Goal: Book appointment/travel/reservation

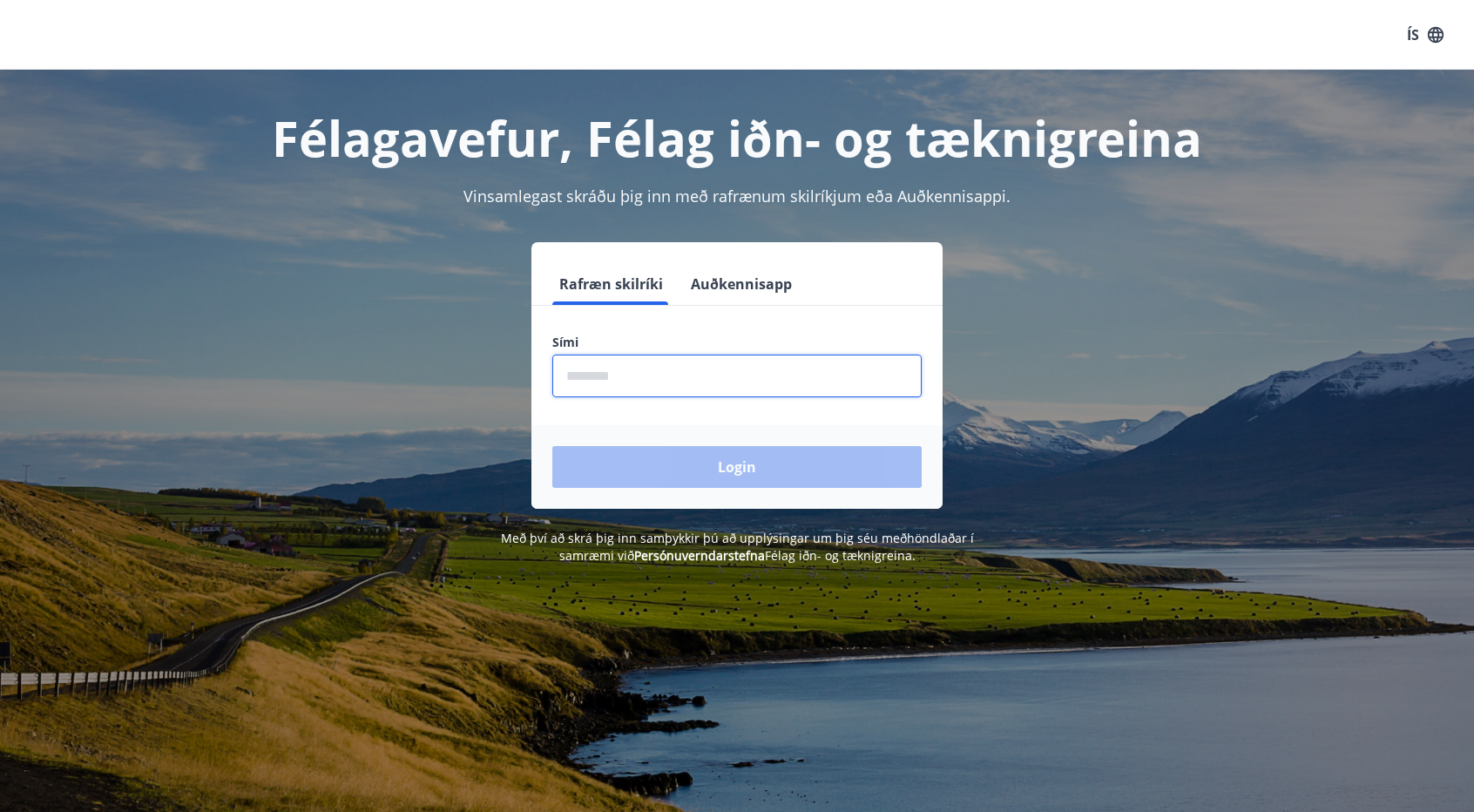
click at [607, 379] on input "phone" at bounding box center [737, 376] width 369 height 42
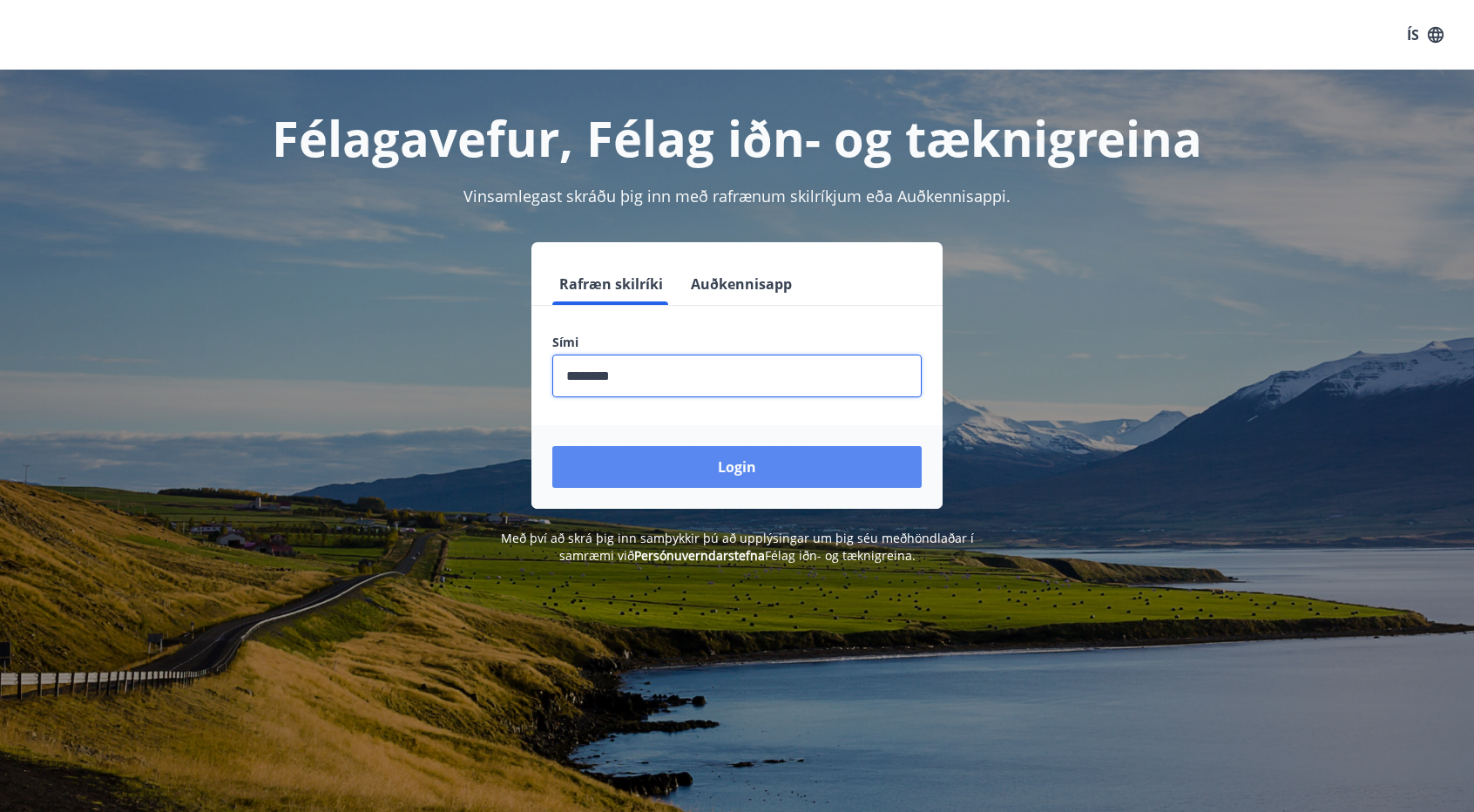
type input "********"
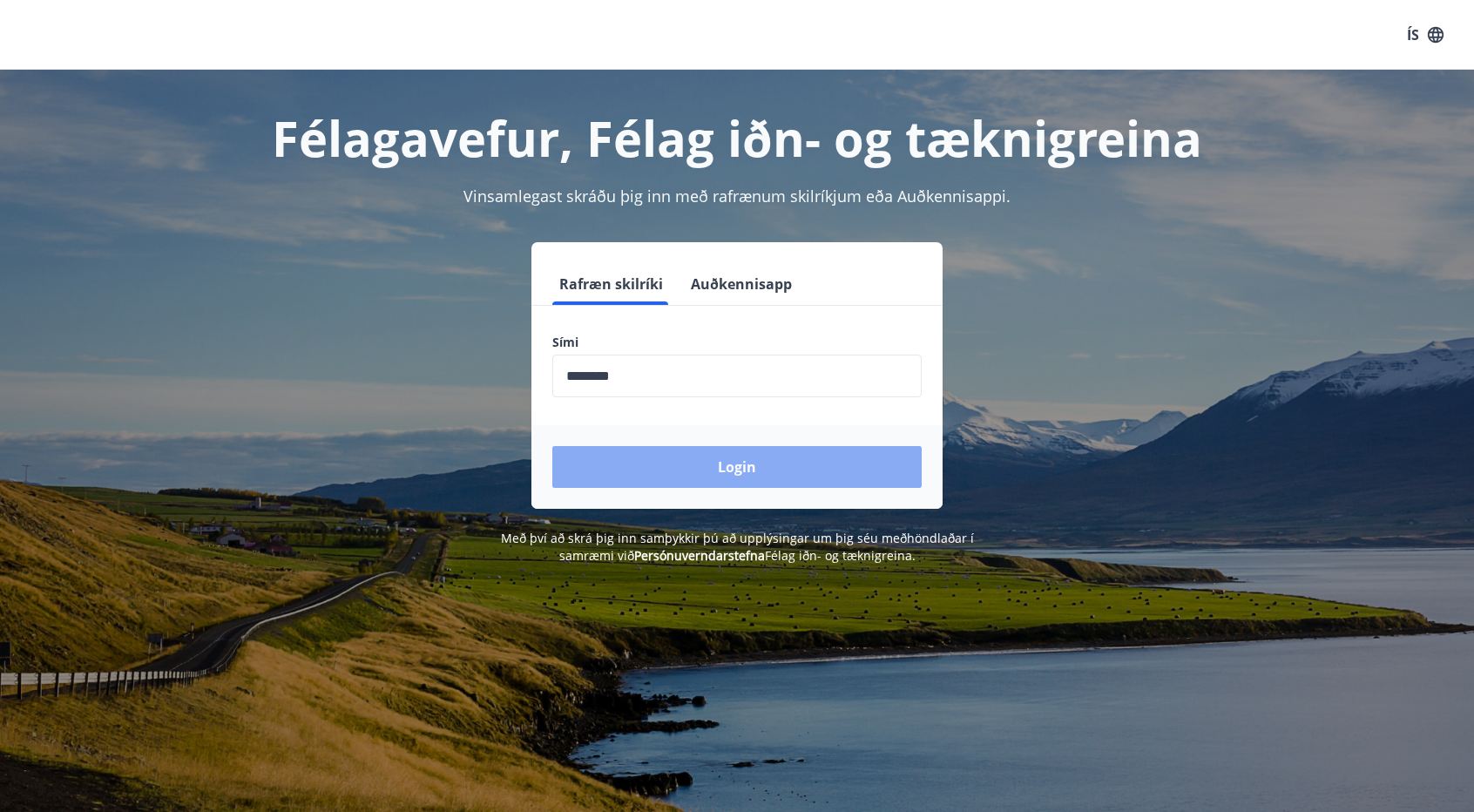
click at [697, 462] on button "Login" at bounding box center [737, 466] width 369 height 42
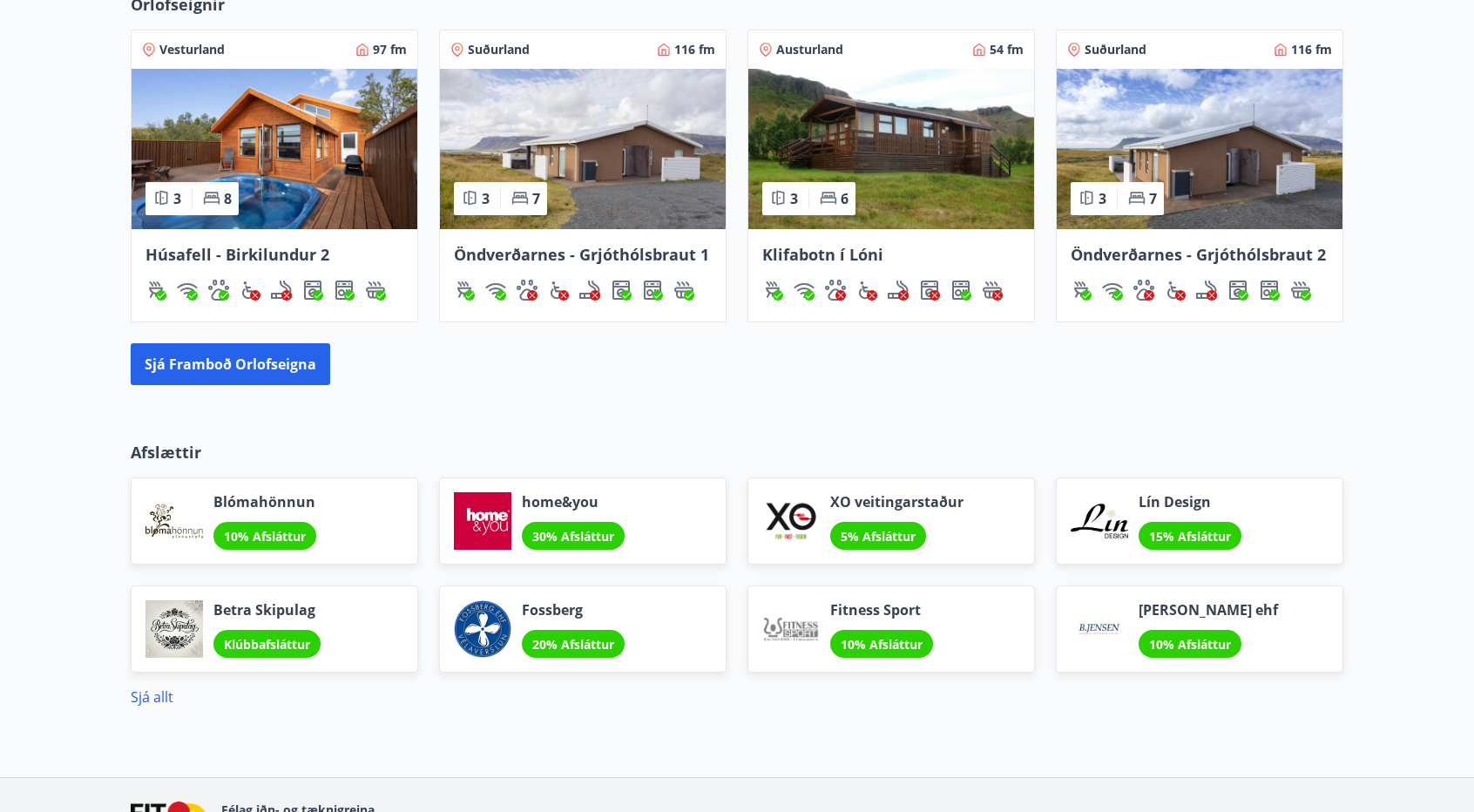
scroll to position [1128, 0]
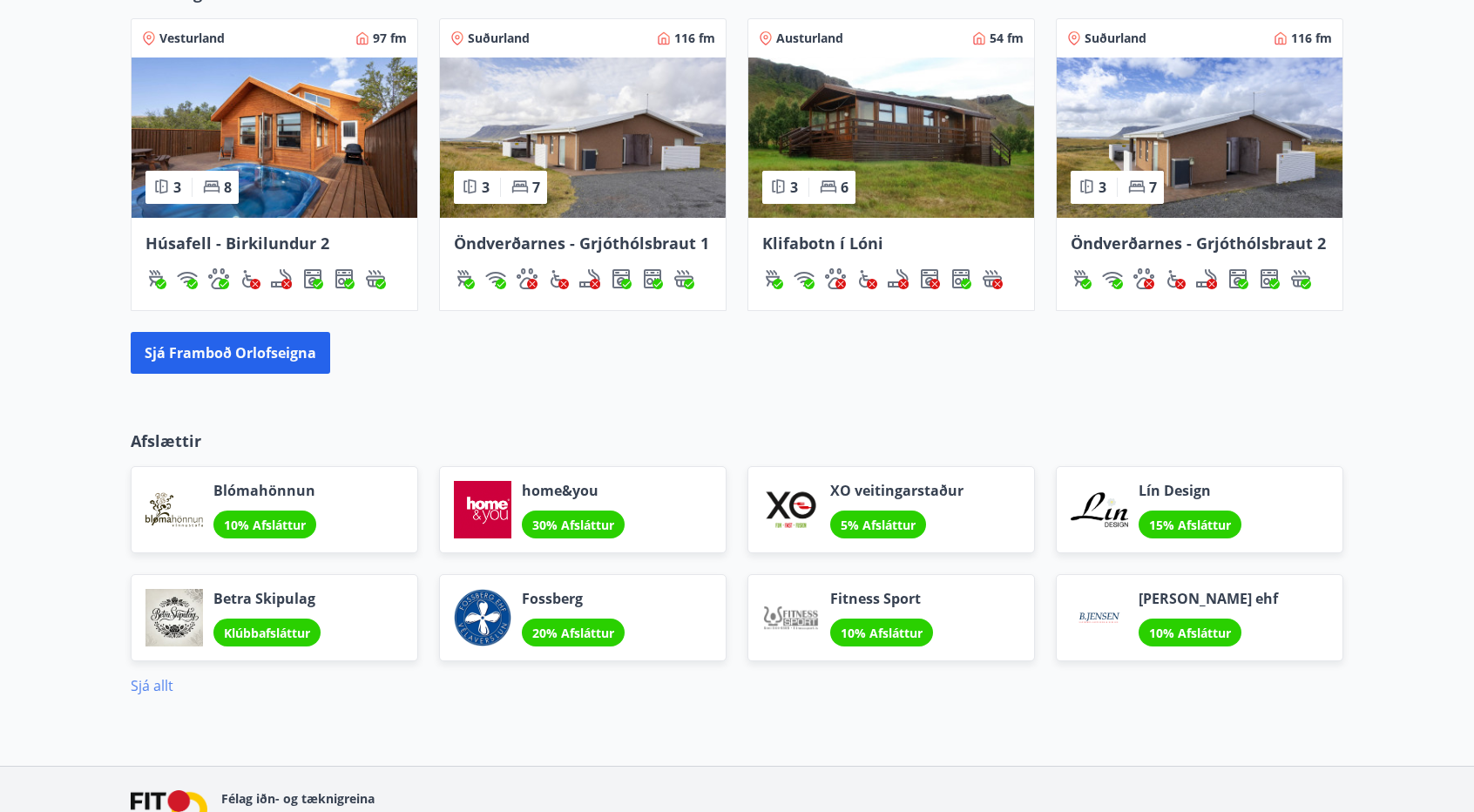
click at [161, 683] on link "Sjá allt" at bounding box center [152, 685] width 42 height 19
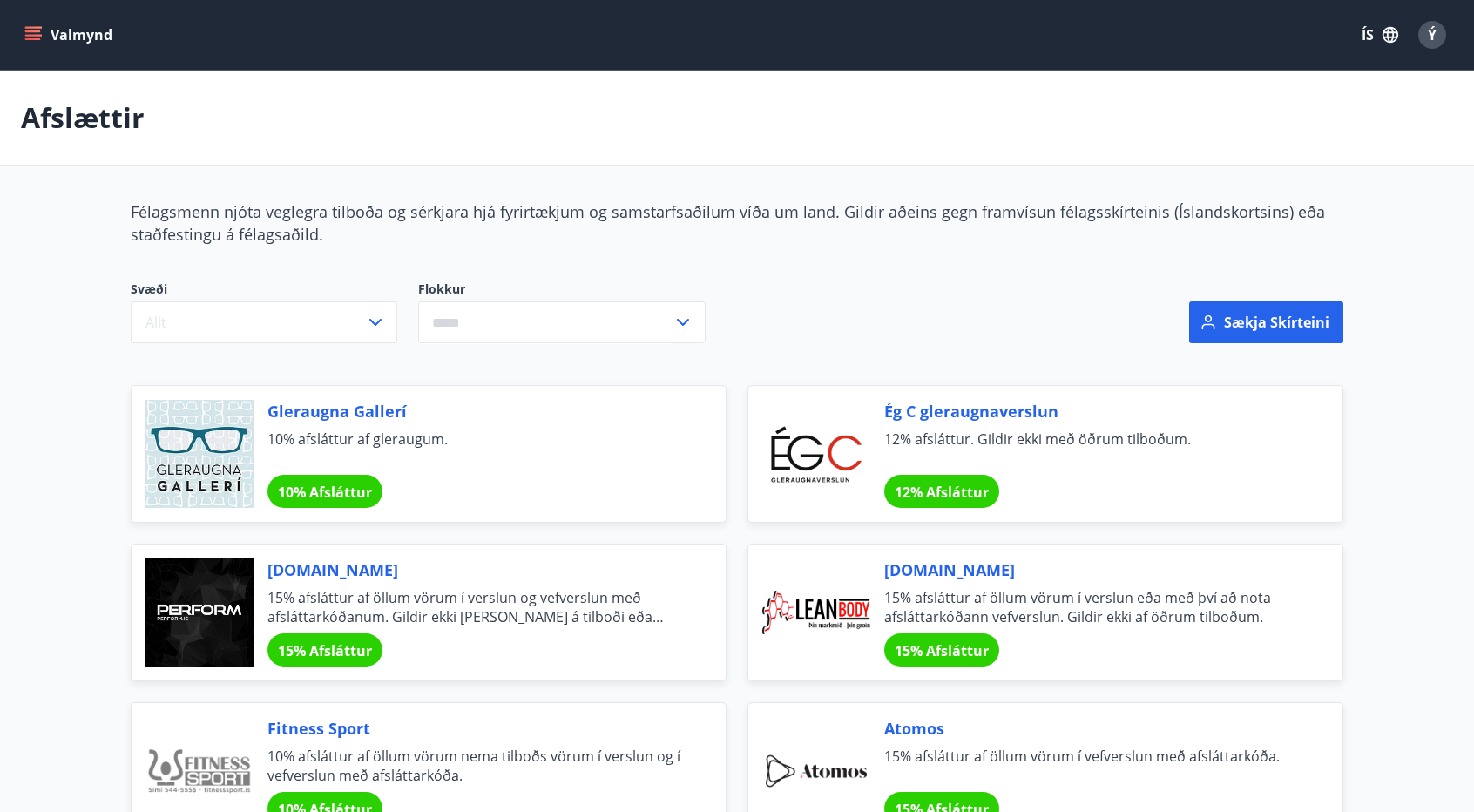
click at [39, 42] on icon "menu" at bounding box center [32, 34] width 18 height 18
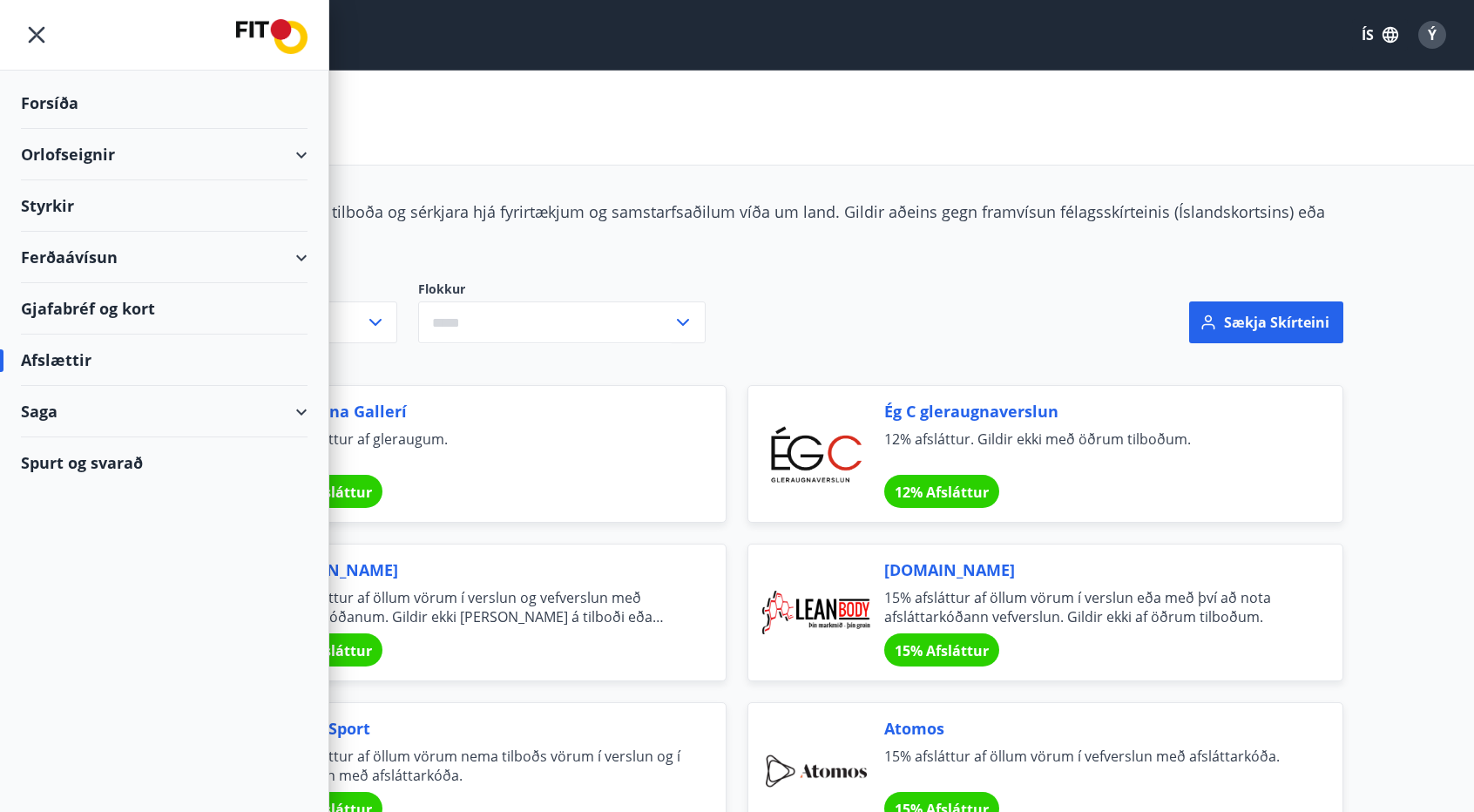
click at [302, 149] on div "Orlofseignir" at bounding box center [164, 155] width 286 height 52
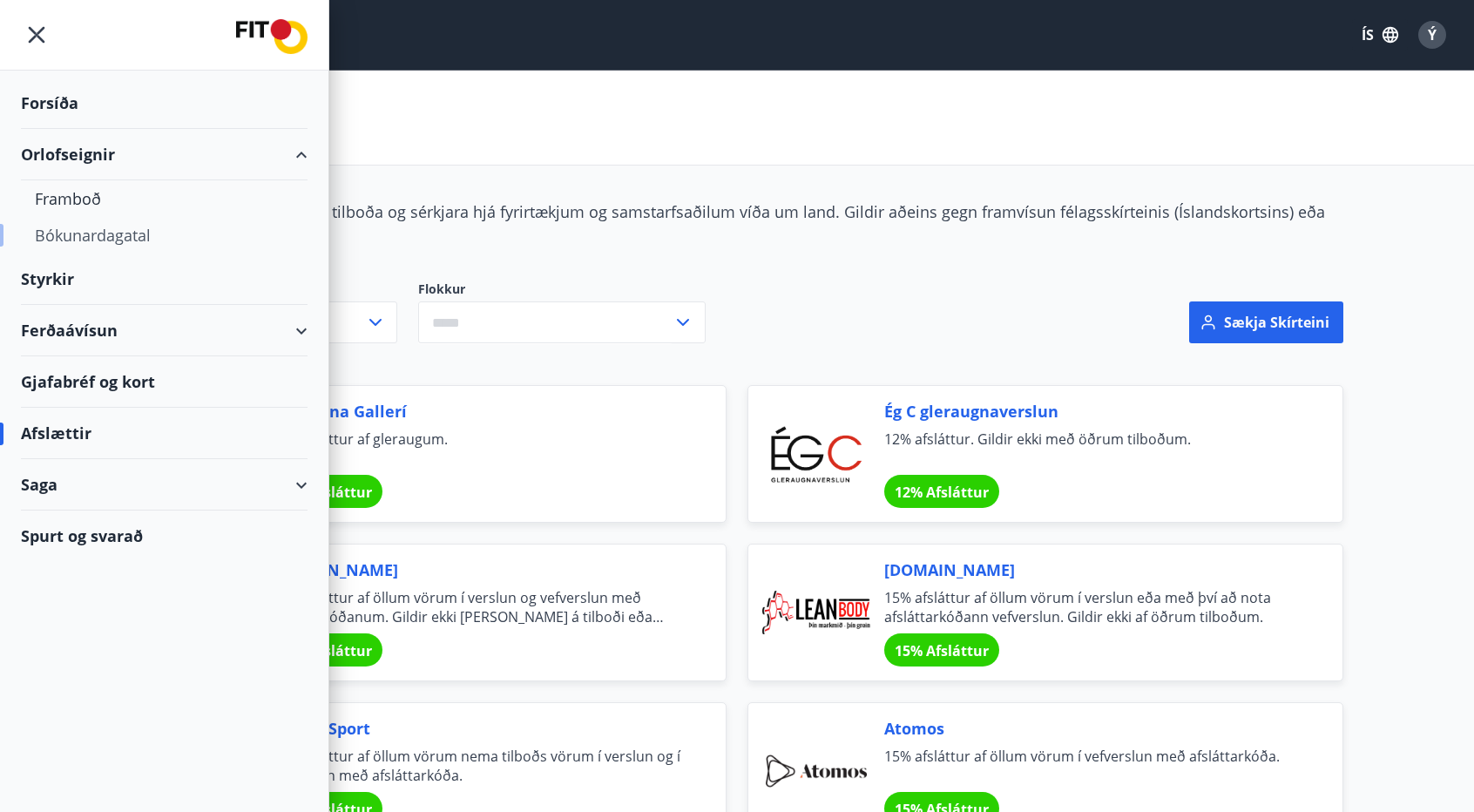
click at [94, 241] on div "Bókunardagatal" at bounding box center [164, 235] width 258 height 37
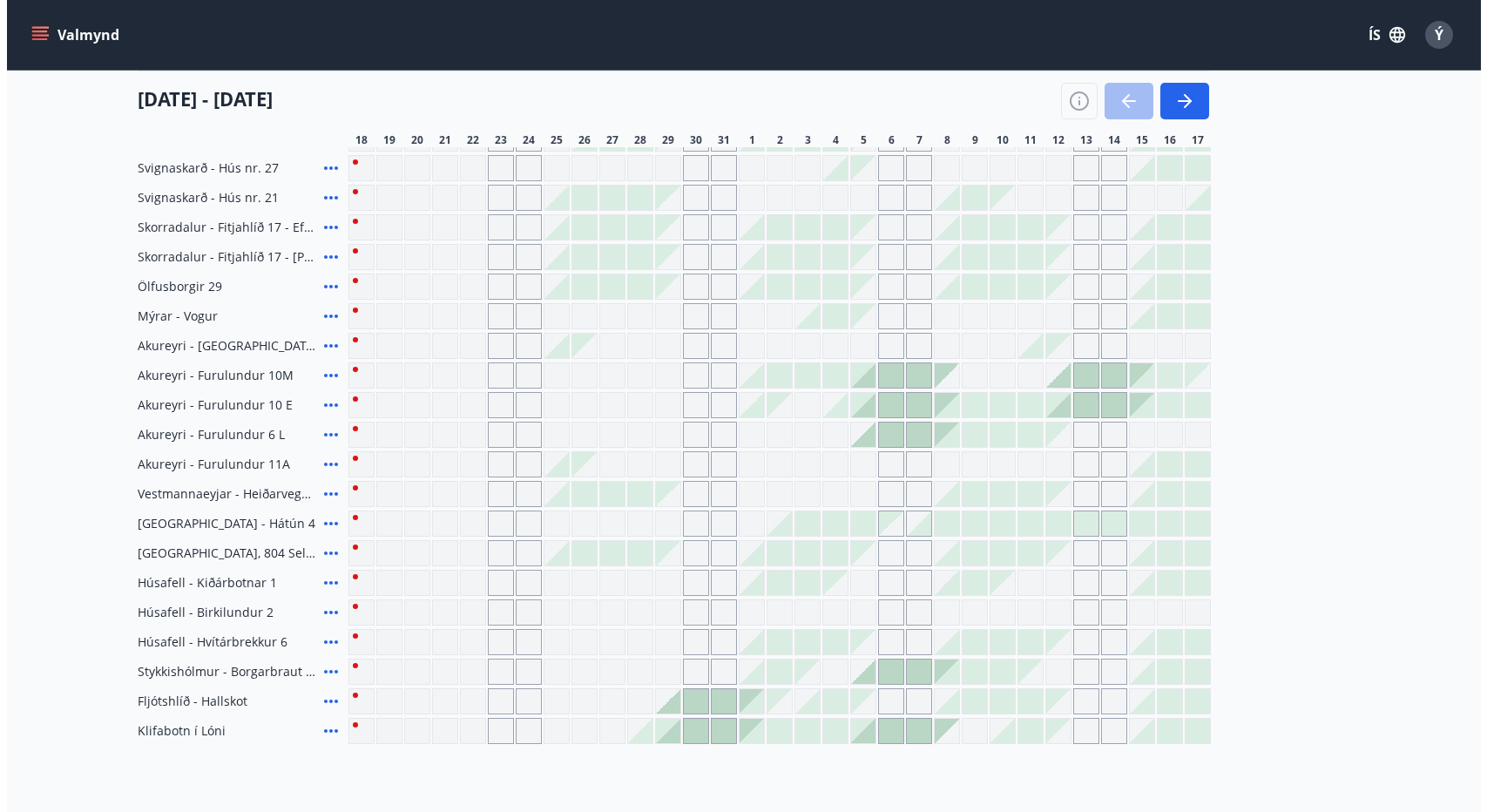
scroll to position [522, 0]
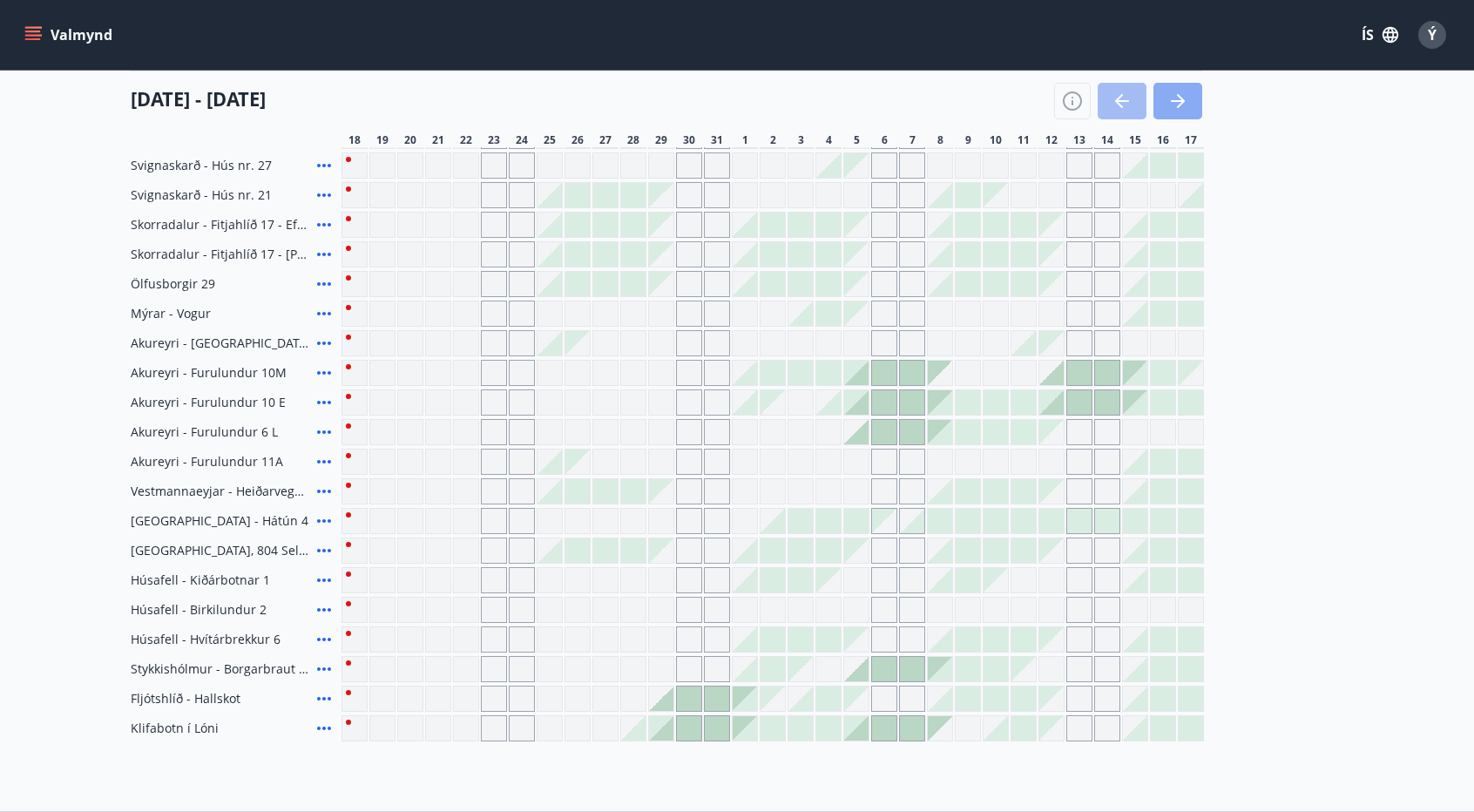
click at [1192, 100] on button "button" at bounding box center [1177, 102] width 49 height 37
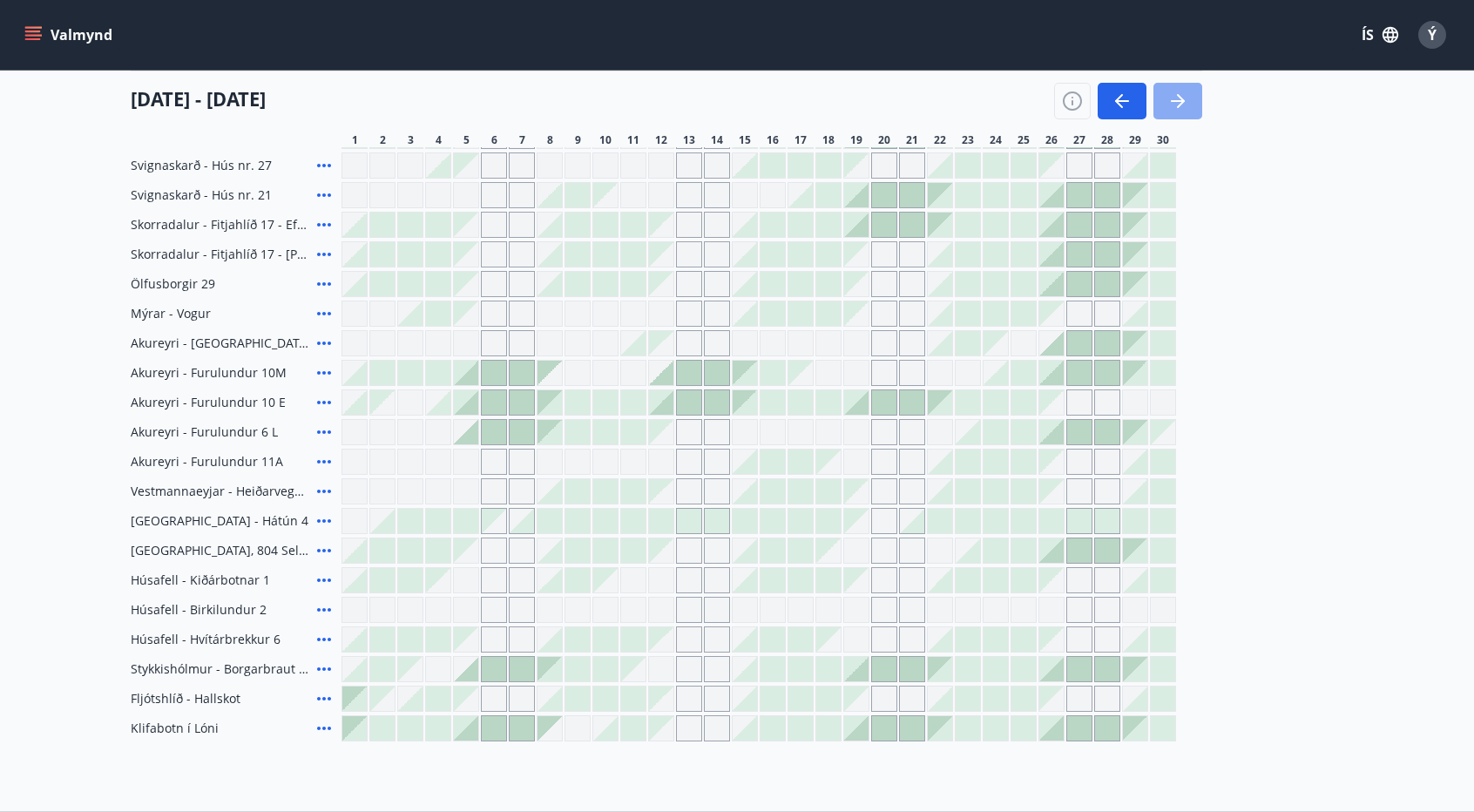
click at [1192, 100] on button "button" at bounding box center [1177, 102] width 49 height 37
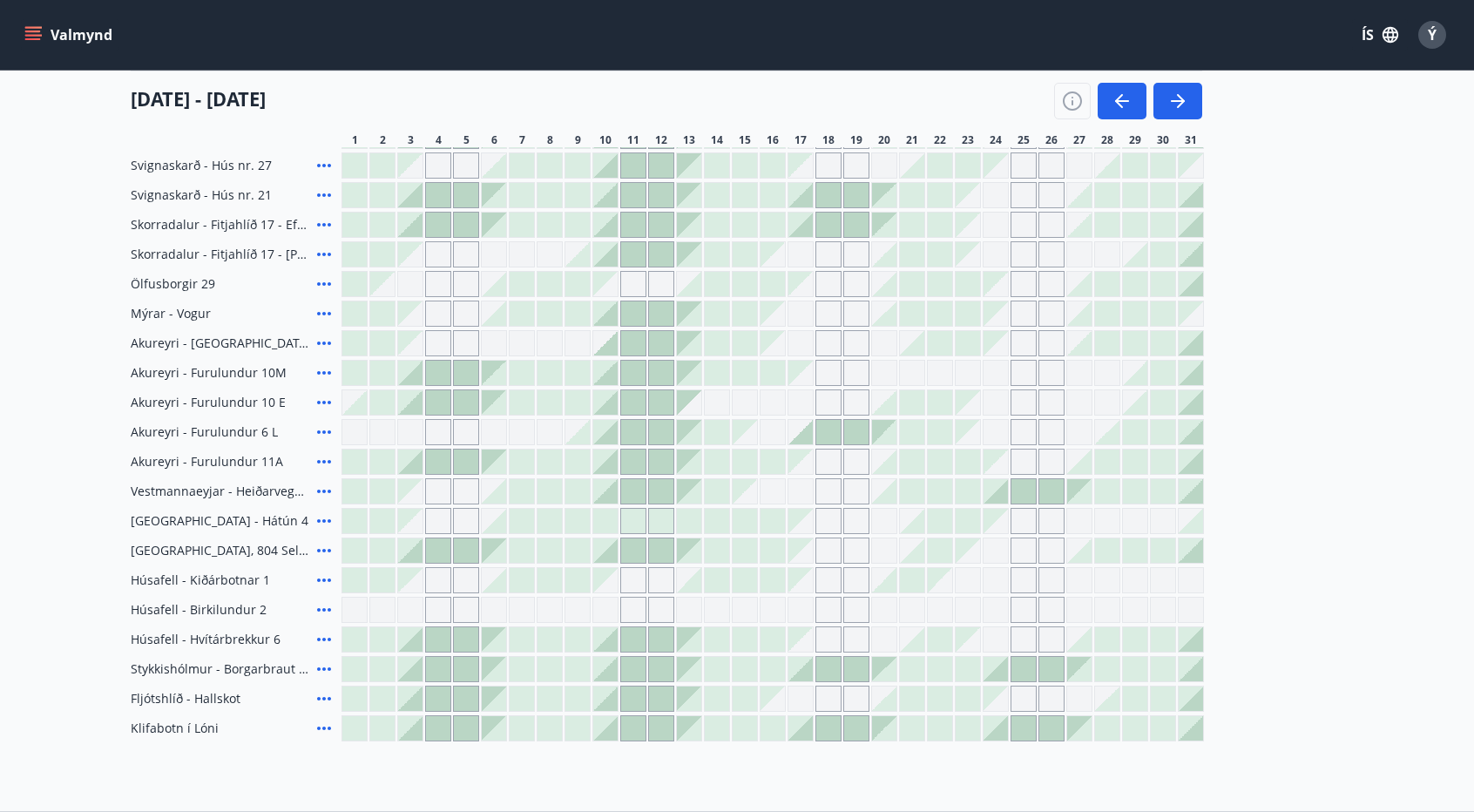
click at [324, 727] on icon at bounding box center [324, 728] width 14 height 4
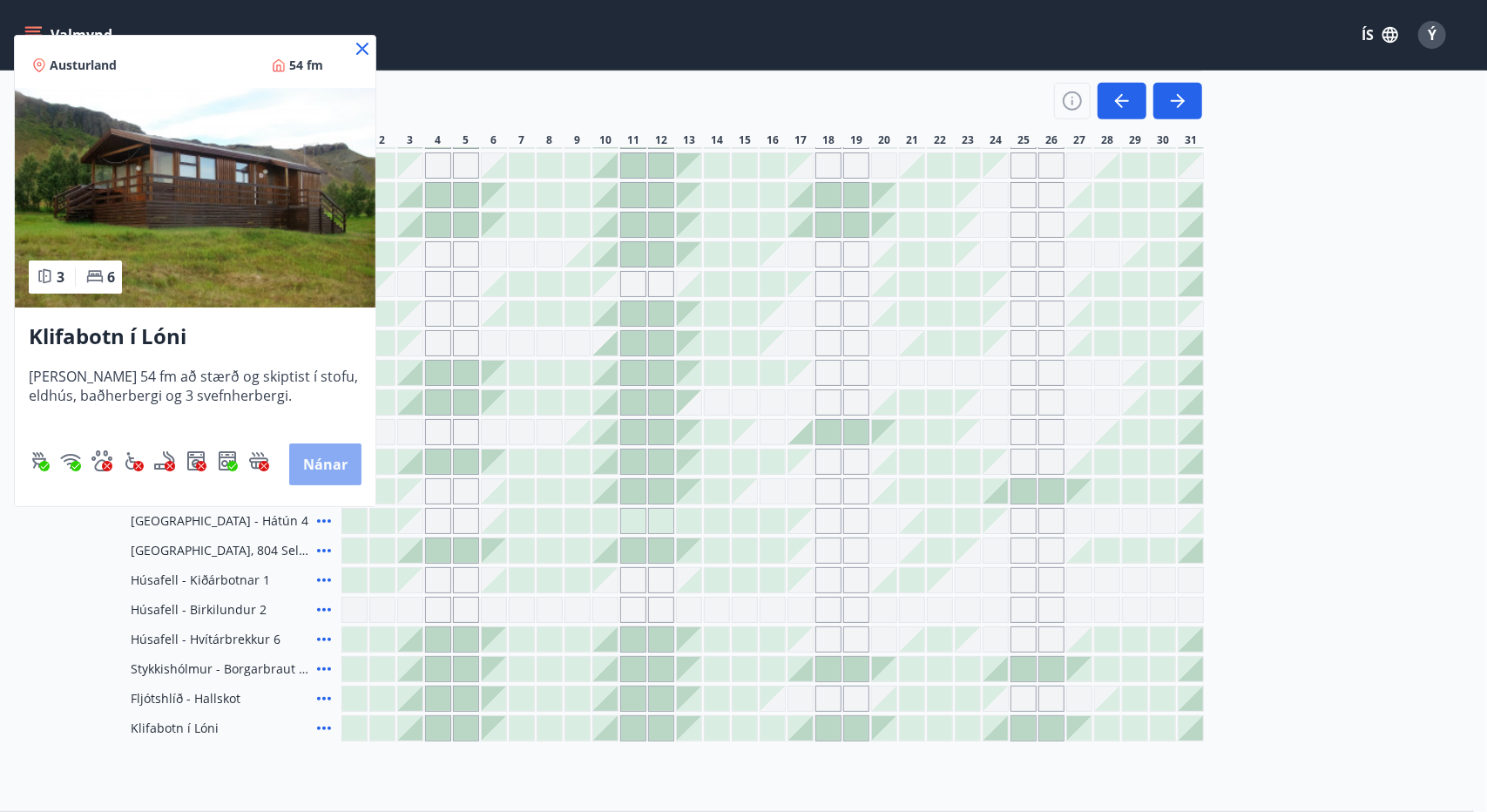
click at [316, 452] on button "Nánar" at bounding box center [325, 463] width 72 height 42
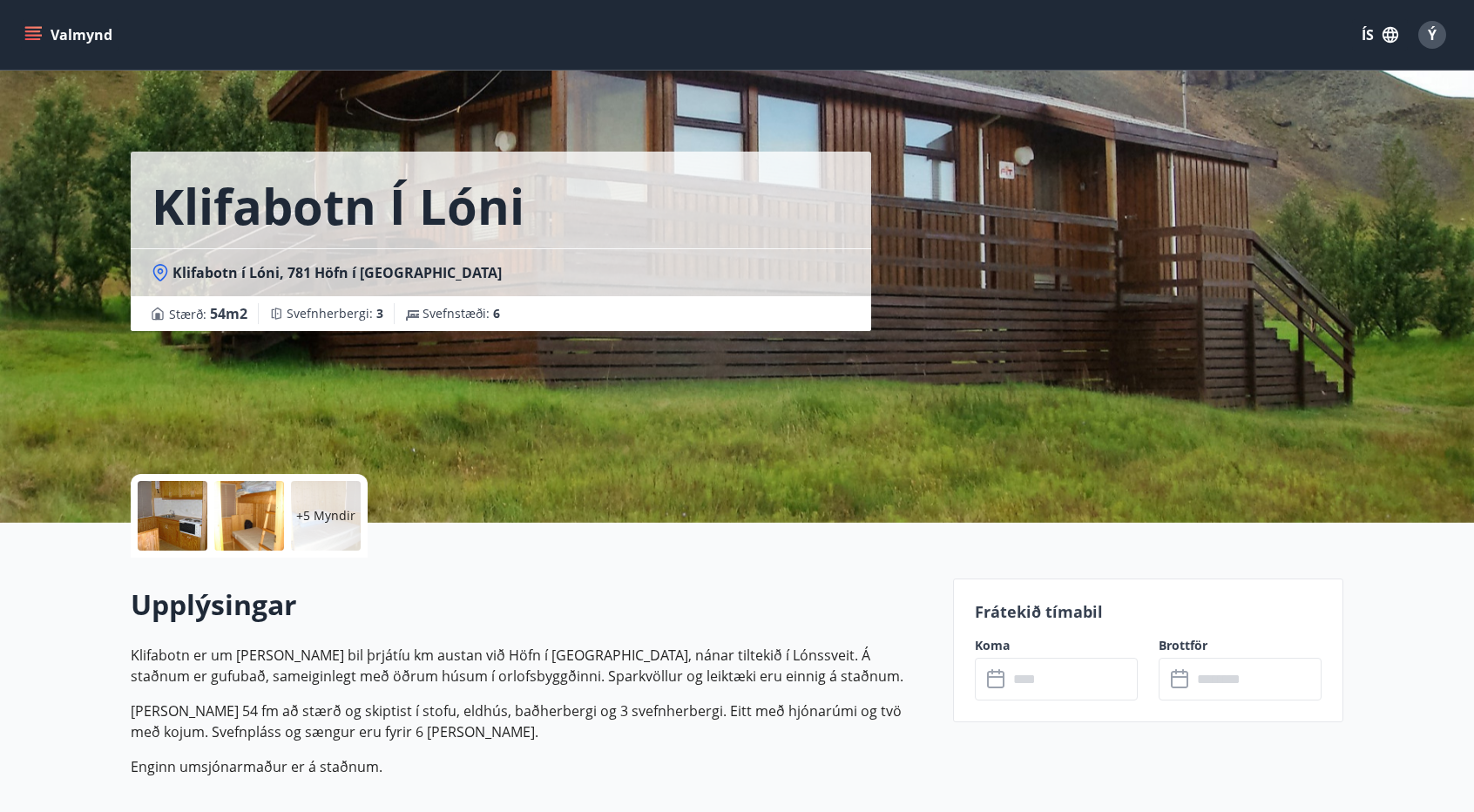
click at [190, 527] on div at bounding box center [172, 515] width 69 height 69
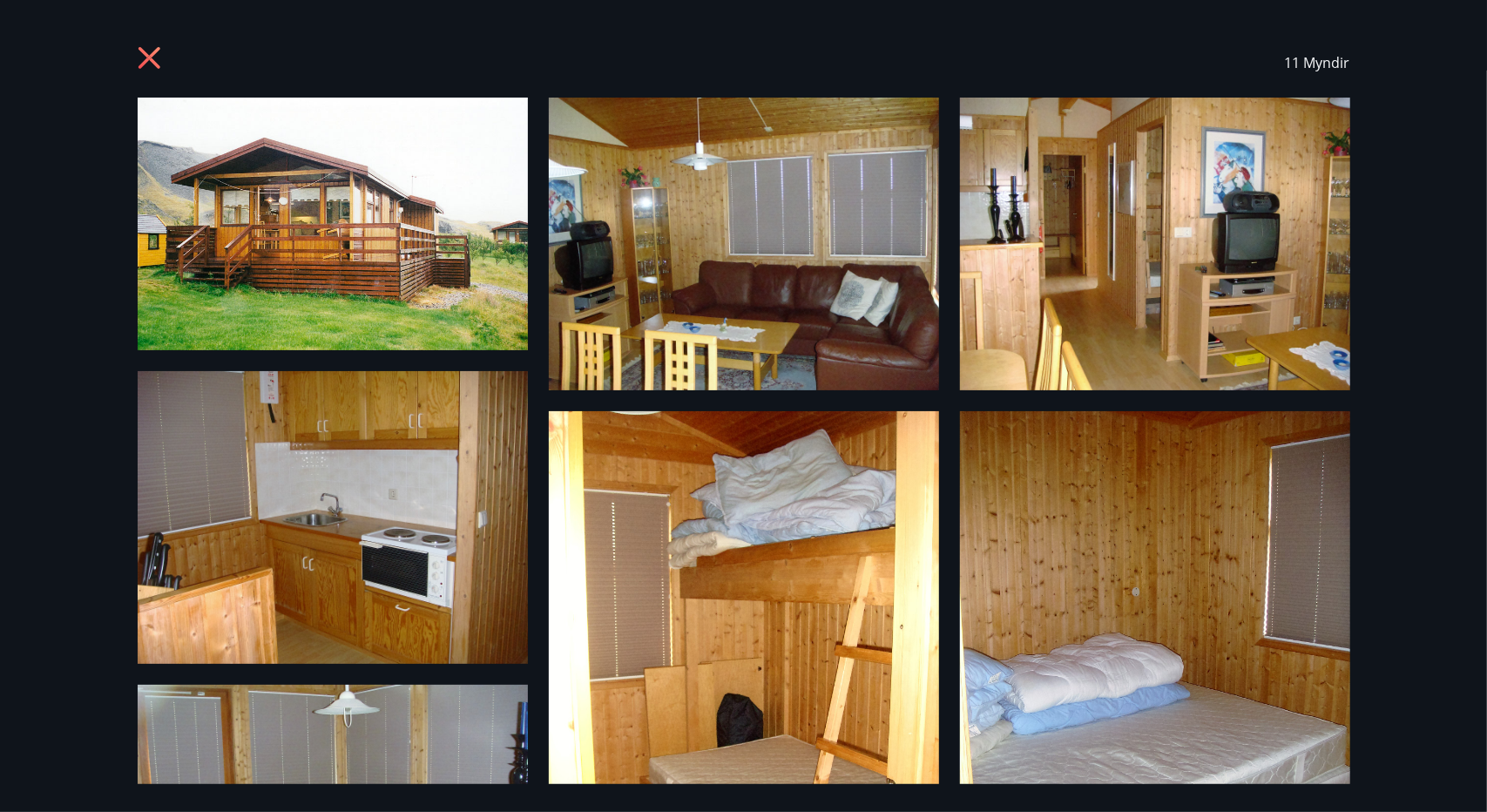
click at [163, 66] on icon at bounding box center [151, 60] width 28 height 28
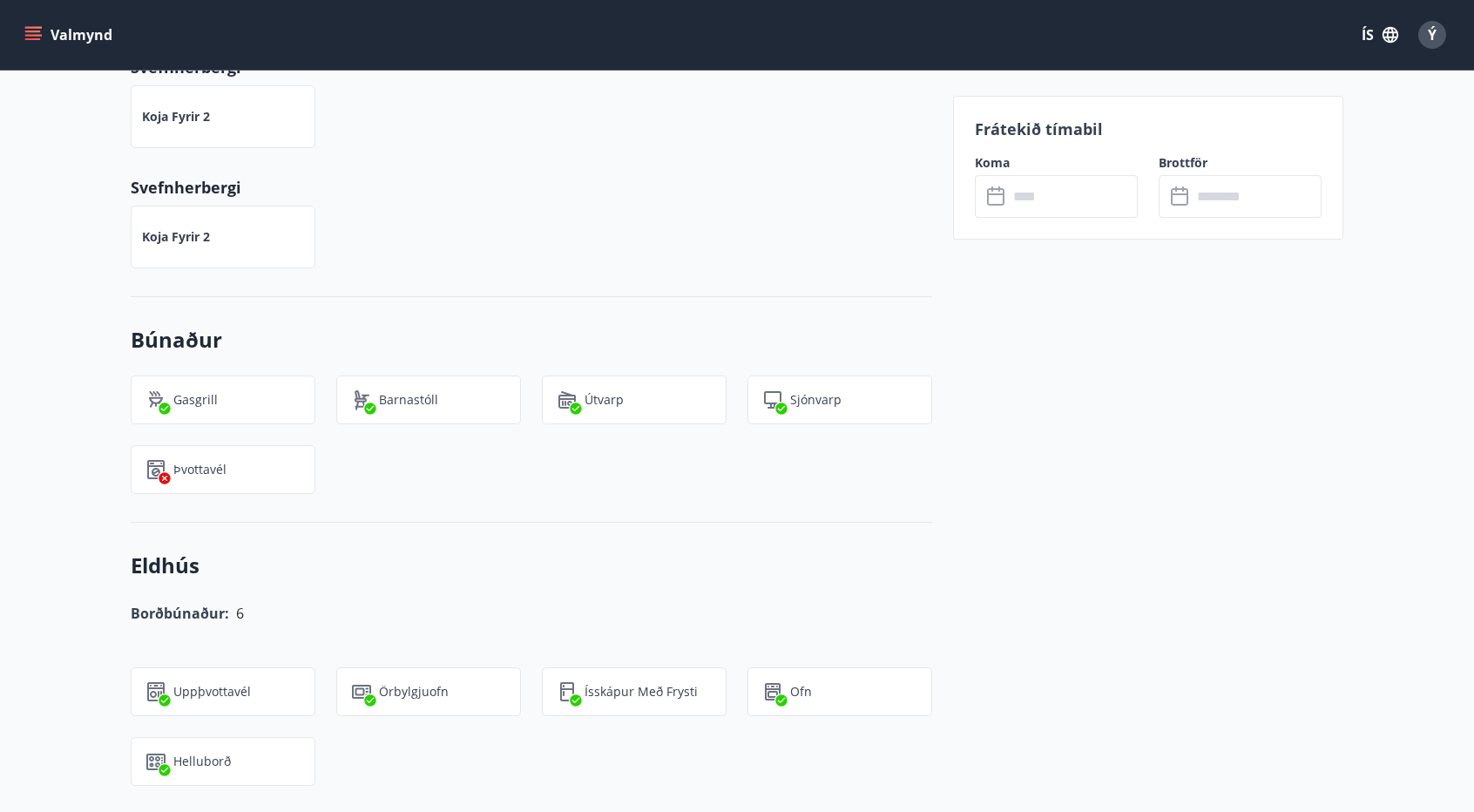
scroll to position [697, 0]
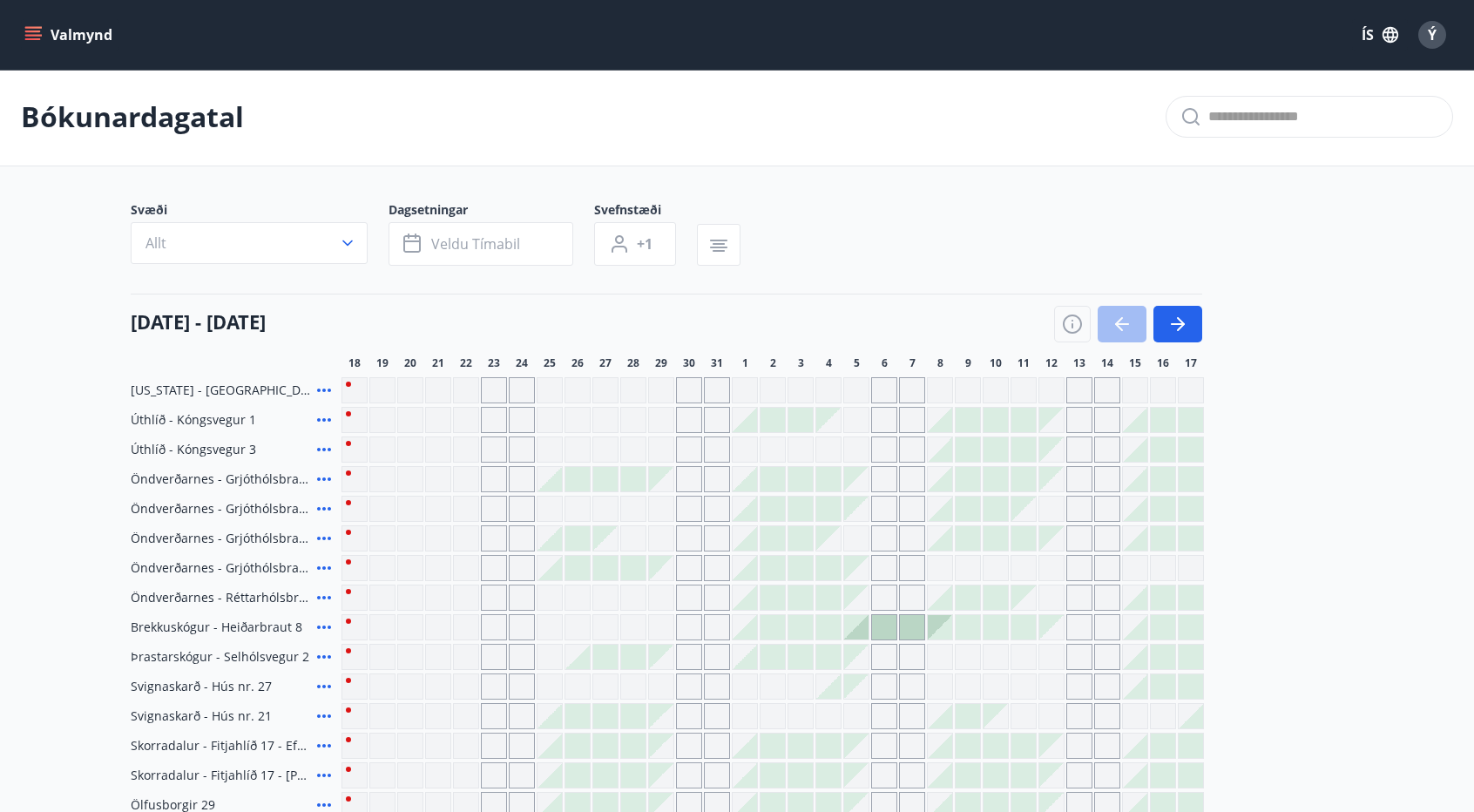
scroll to position [666, 0]
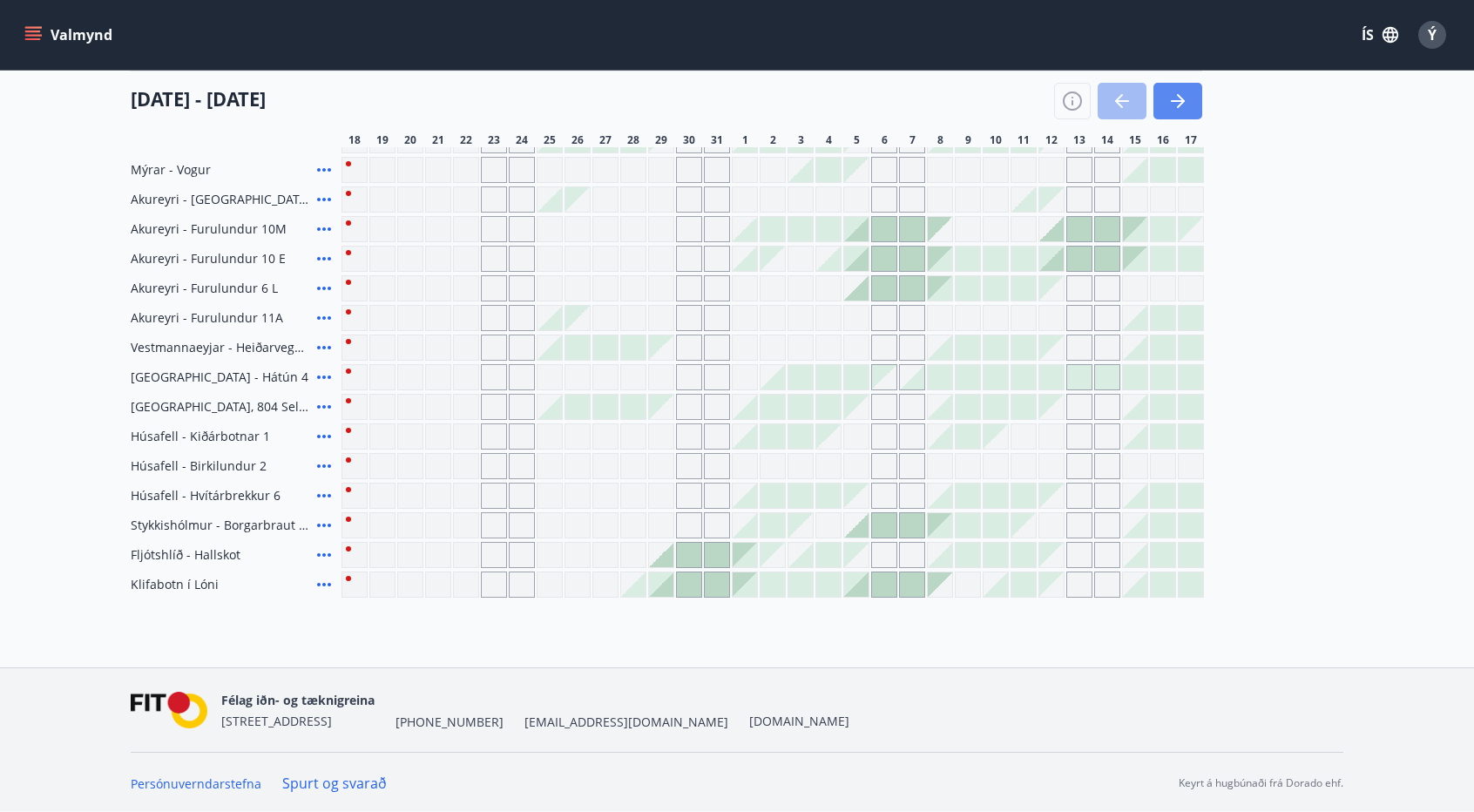
click at [1167, 88] on button "button" at bounding box center [1177, 102] width 49 height 37
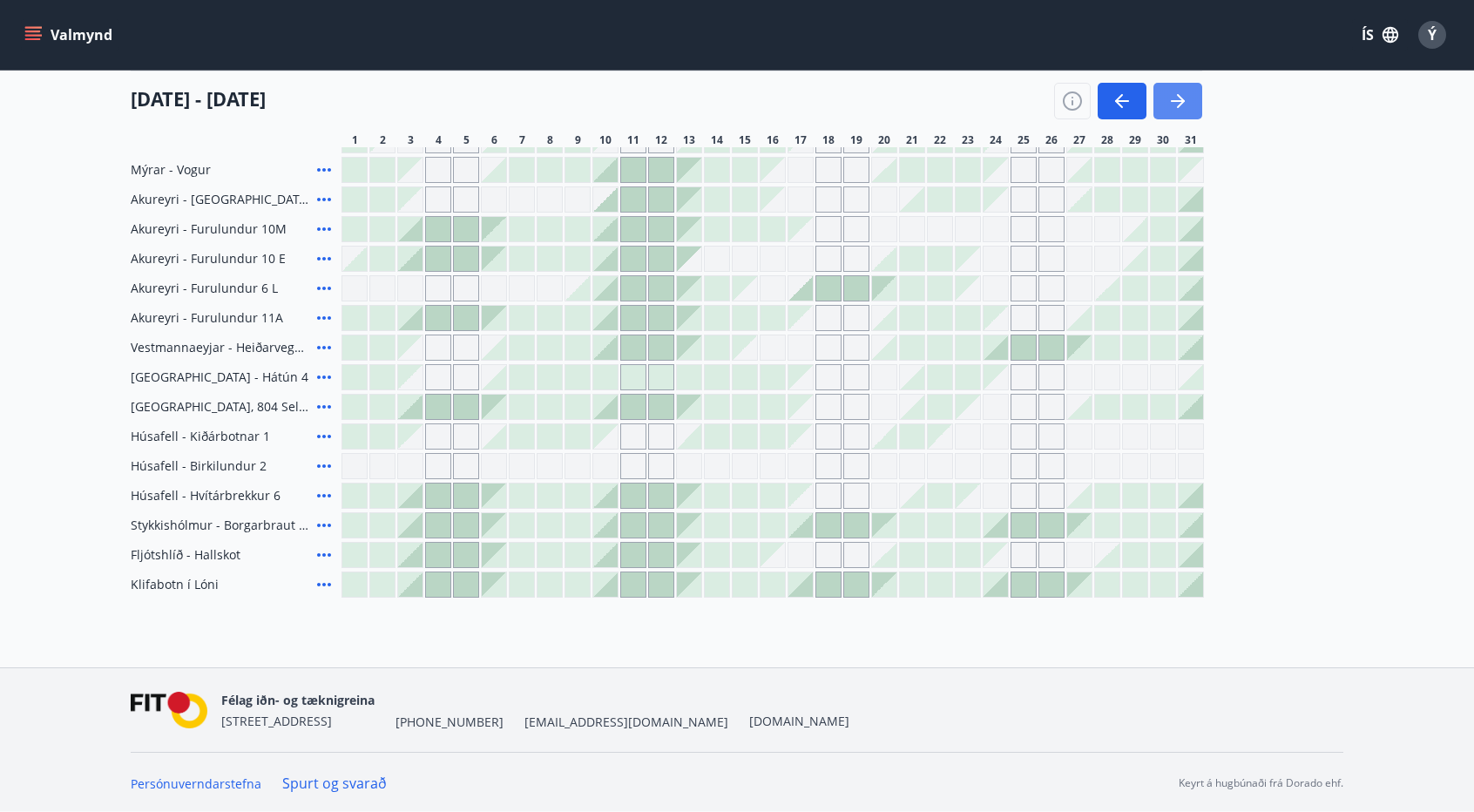
click at [1176, 93] on icon "button" at bounding box center [1178, 101] width 21 height 21
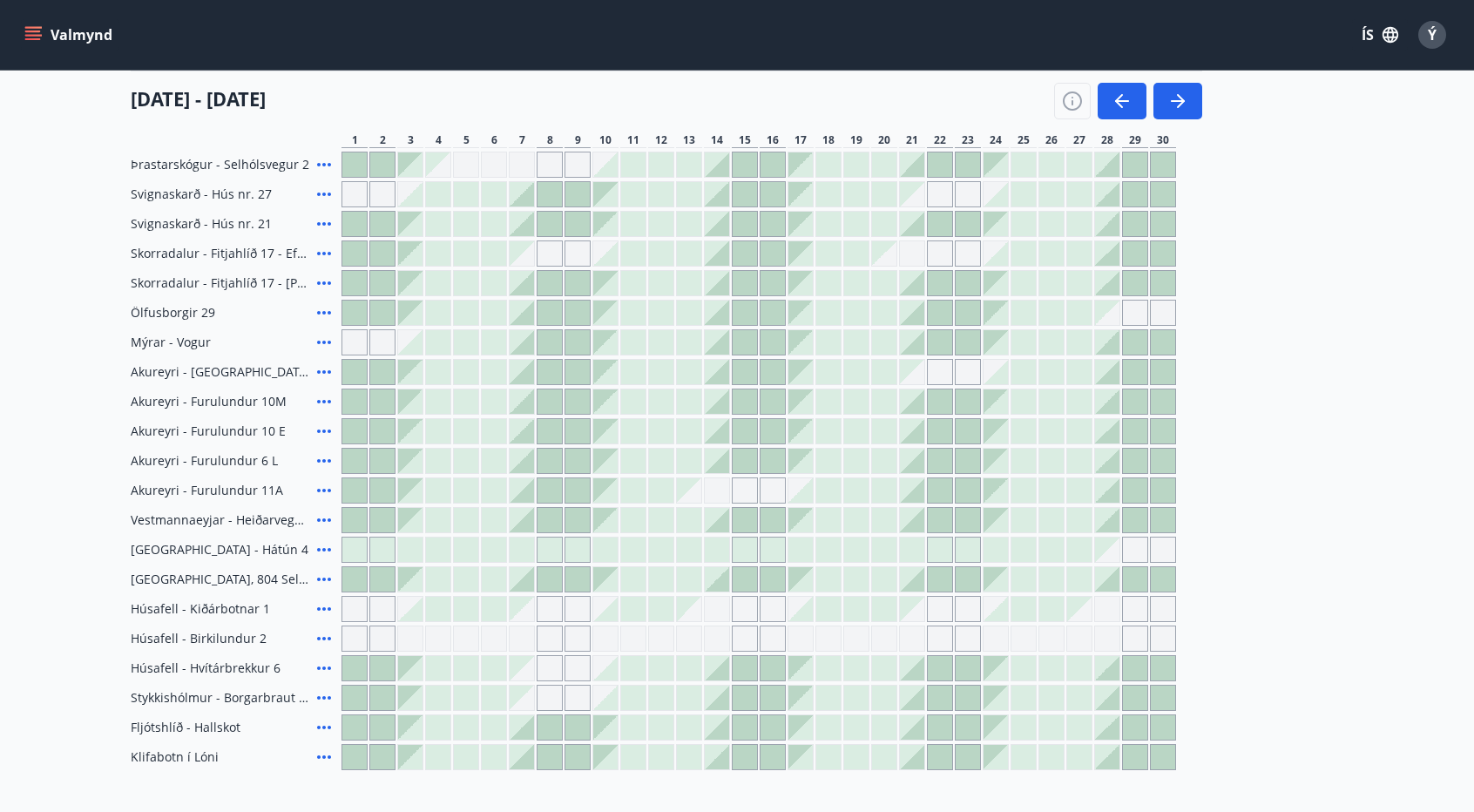
scroll to position [492, 0]
click at [1172, 99] on icon "button" at bounding box center [1178, 101] width 21 height 21
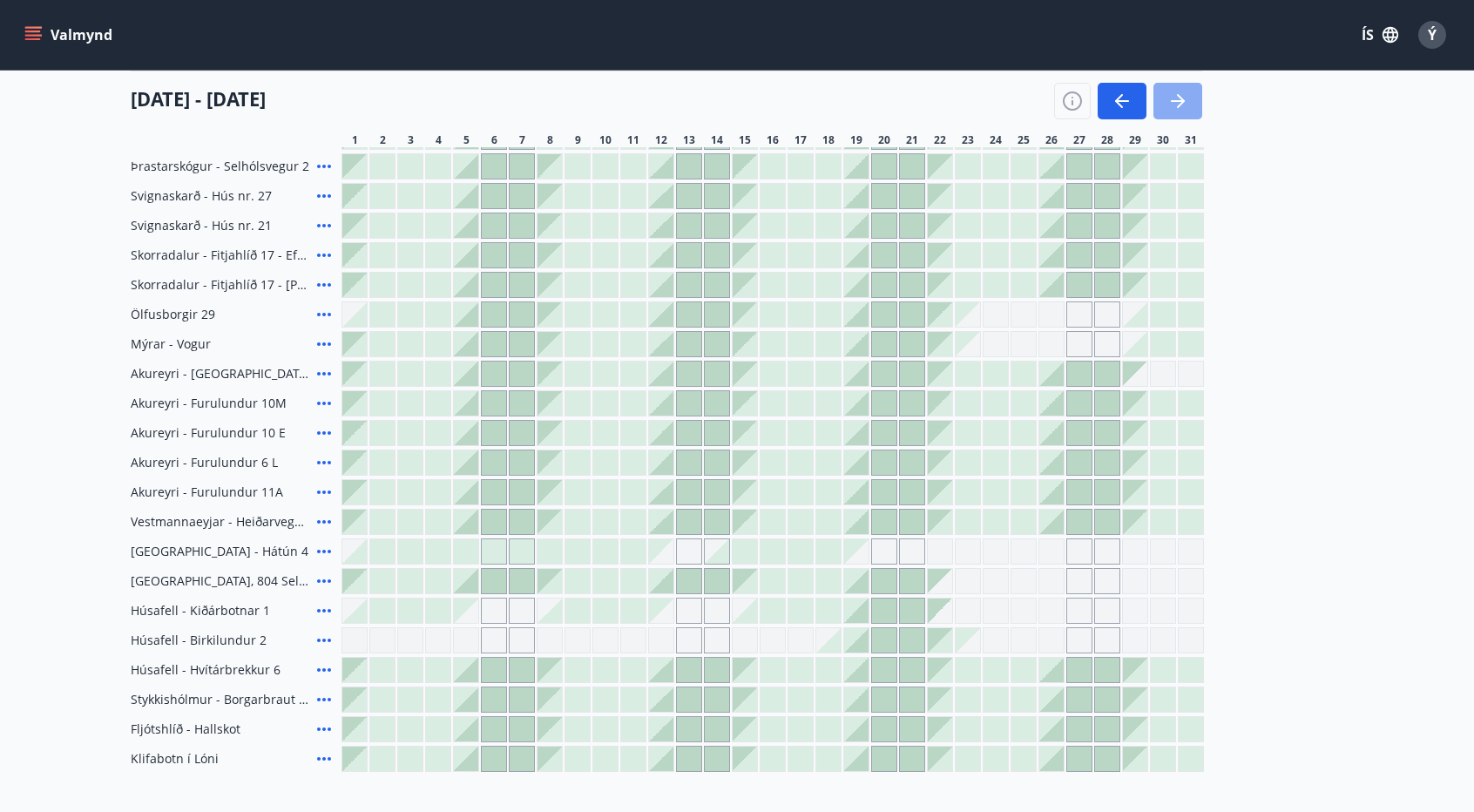
click at [1172, 99] on icon "button" at bounding box center [1178, 101] width 21 height 21
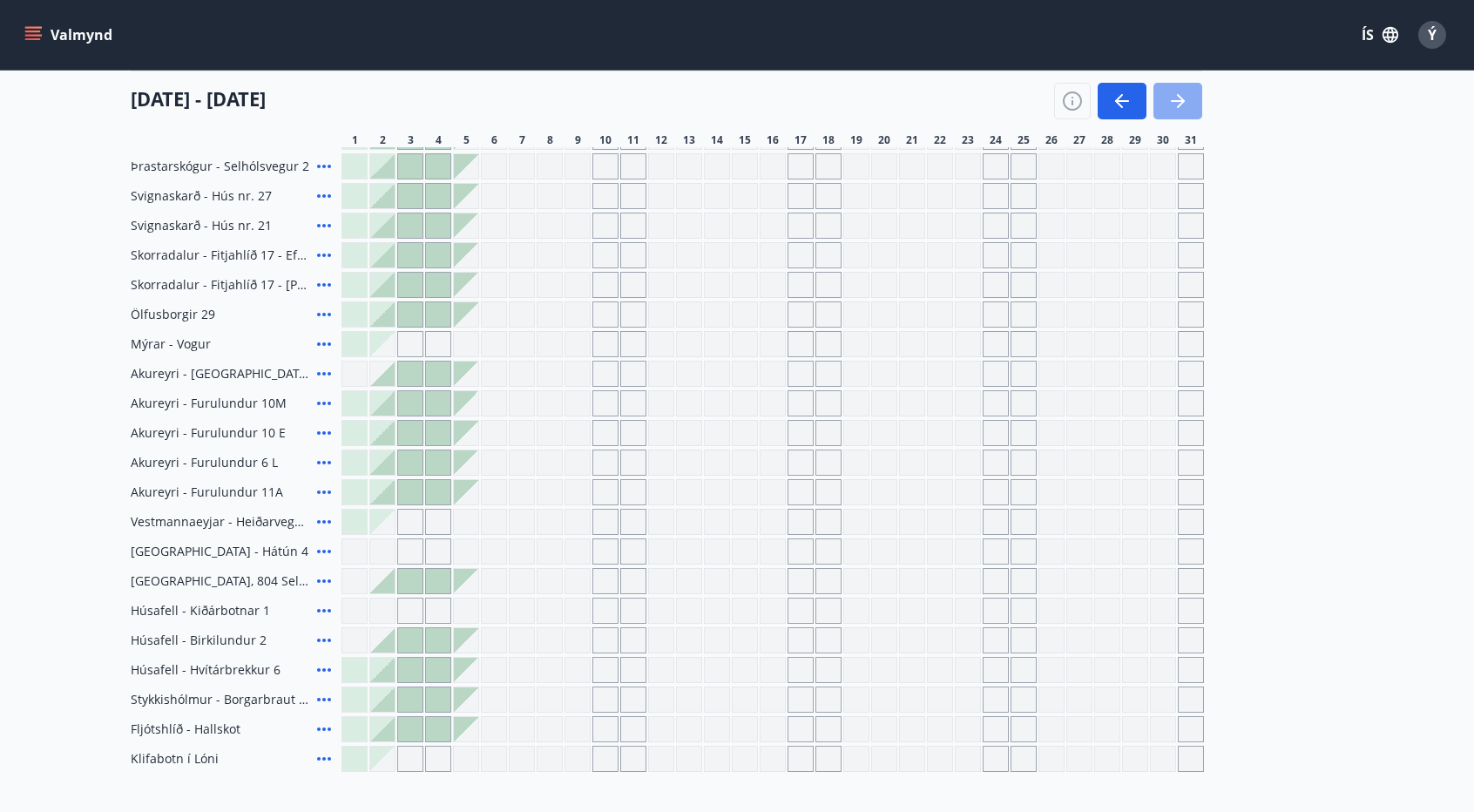
click at [1172, 99] on icon "button" at bounding box center [1178, 101] width 21 height 21
